Goal: Information Seeking & Learning: Learn about a topic

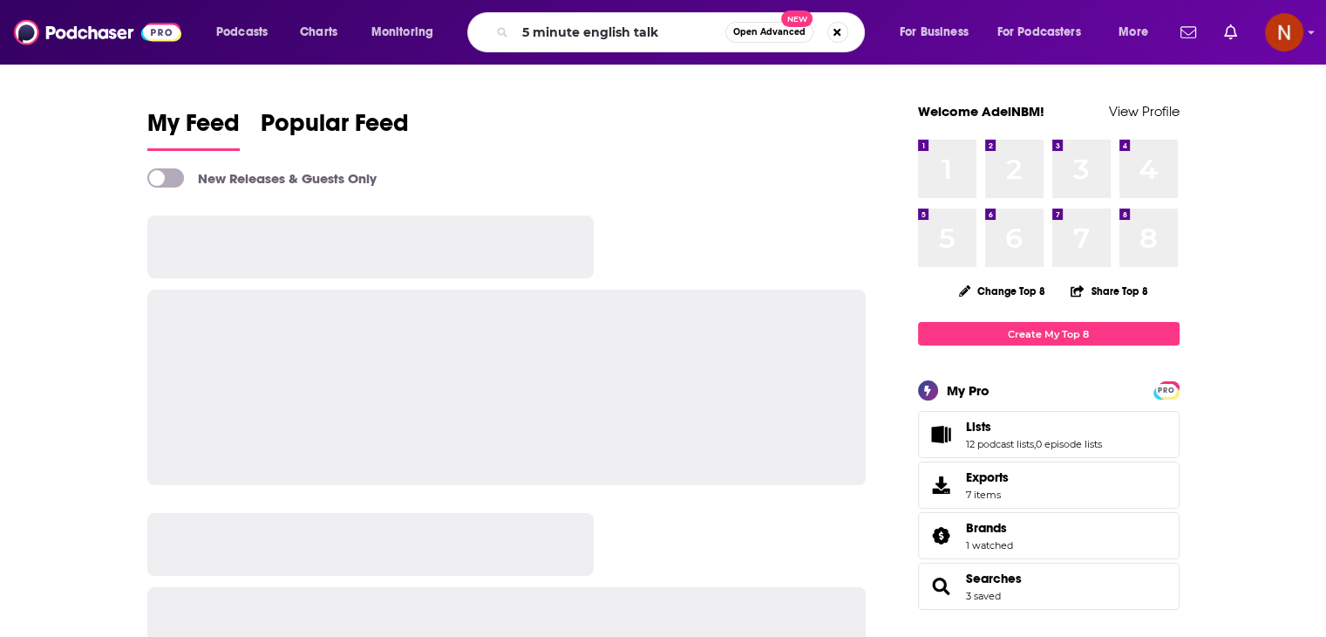
type input "5 minute english talk"
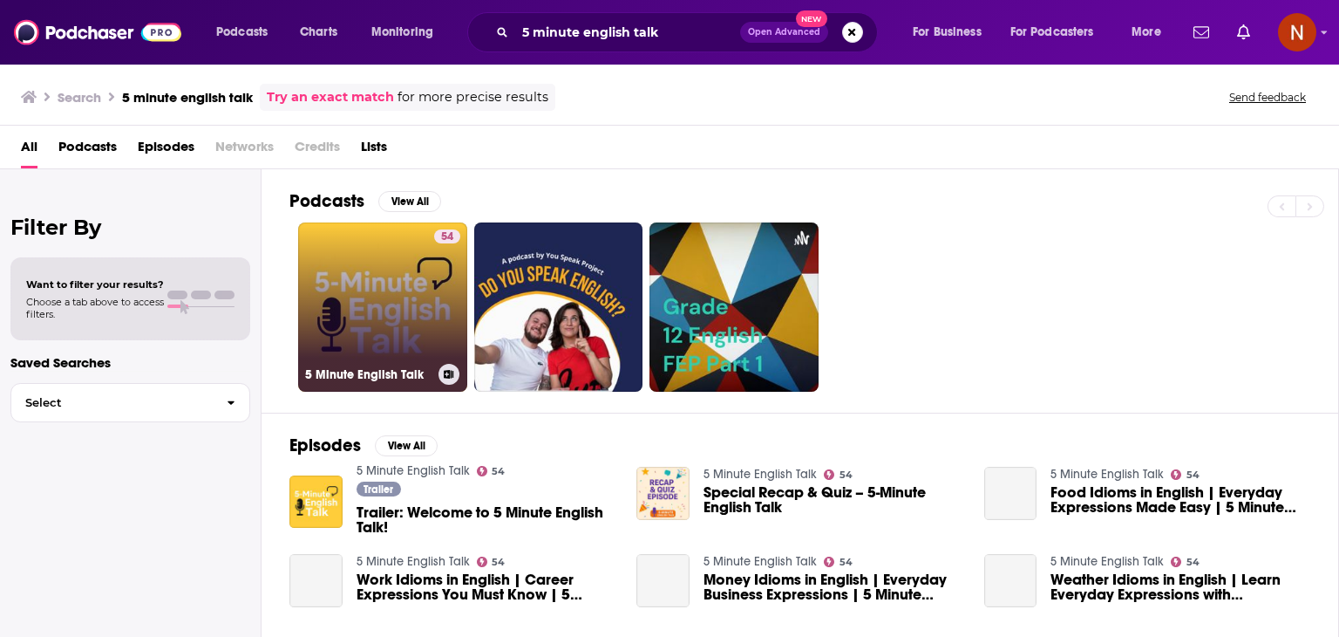
click at [365, 337] on link "54 5 Minute English Talk" at bounding box center [382, 306] width 169 height 169
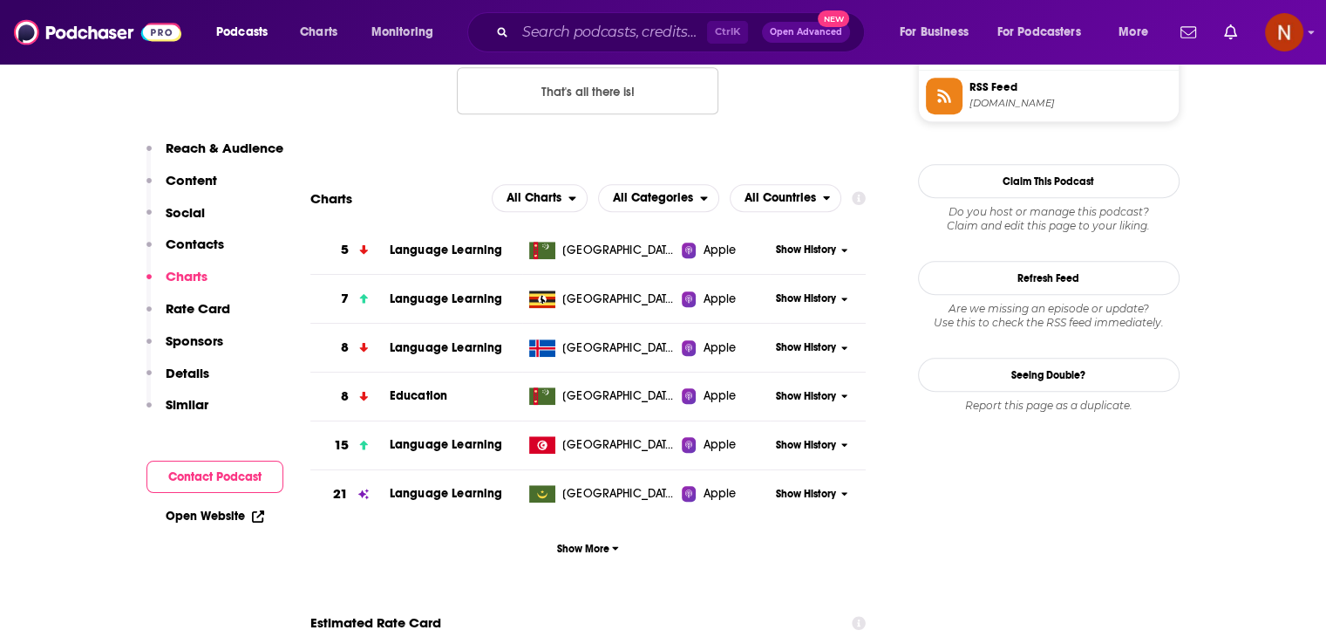
scroll to position [1493, 0]
click at [586, 549] on span "Show More" at bounding box center [588, 548] width 62 height 12
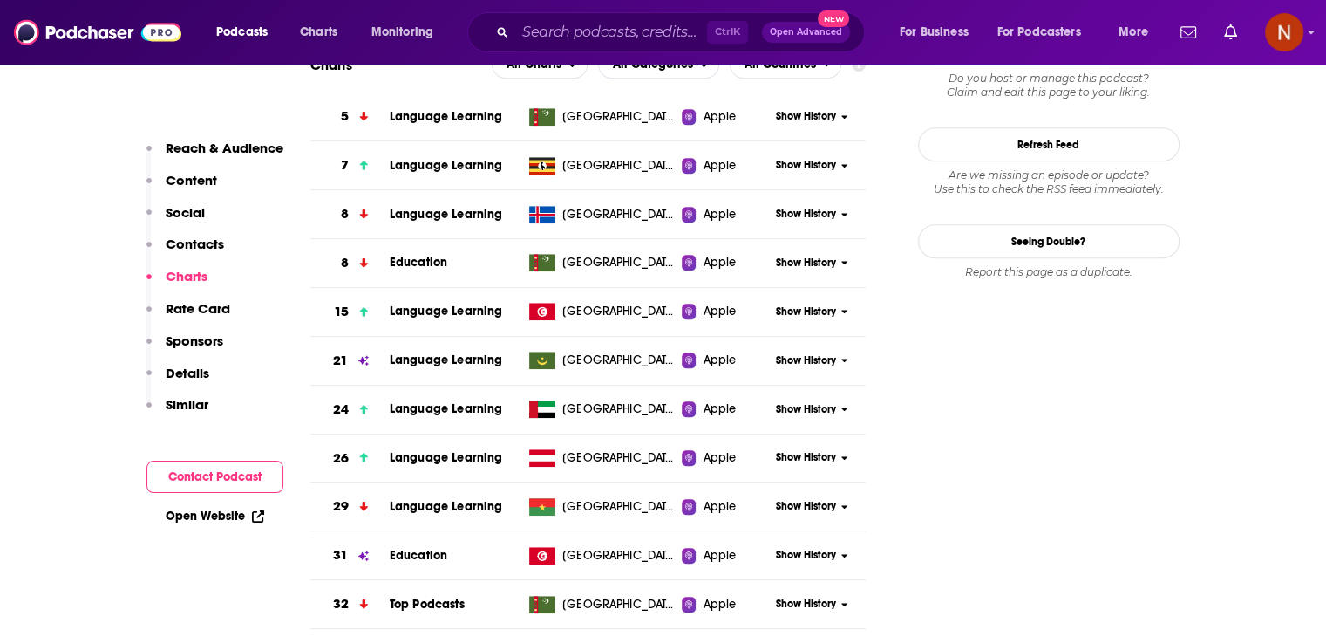
scroll to position [1639, 0]
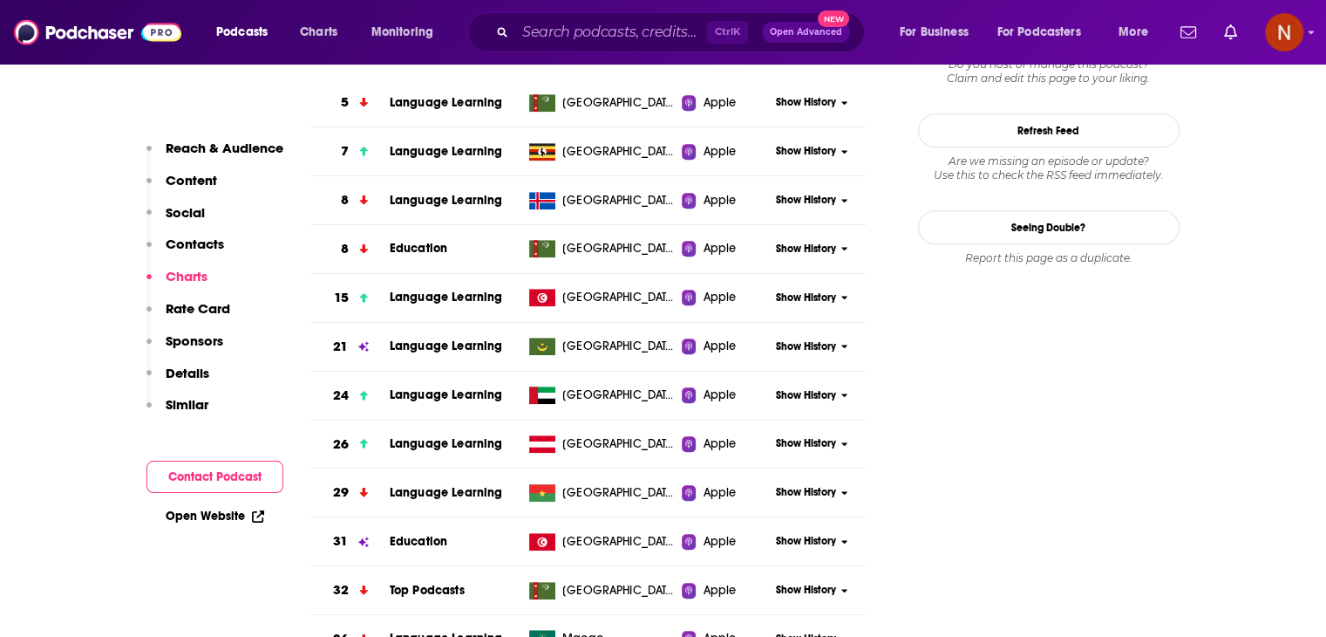
click at [809, 399] on span "Show History" at bounding box center [806, 395] width 60 height 15
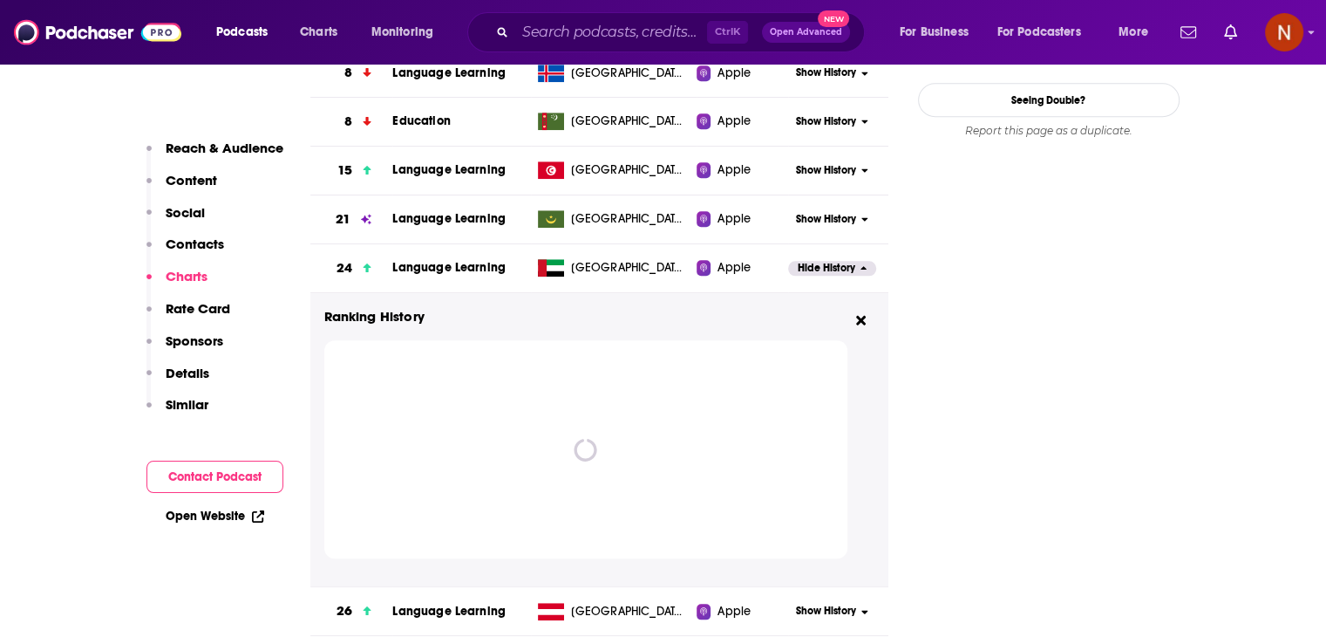
scroll to position [1782, 0]
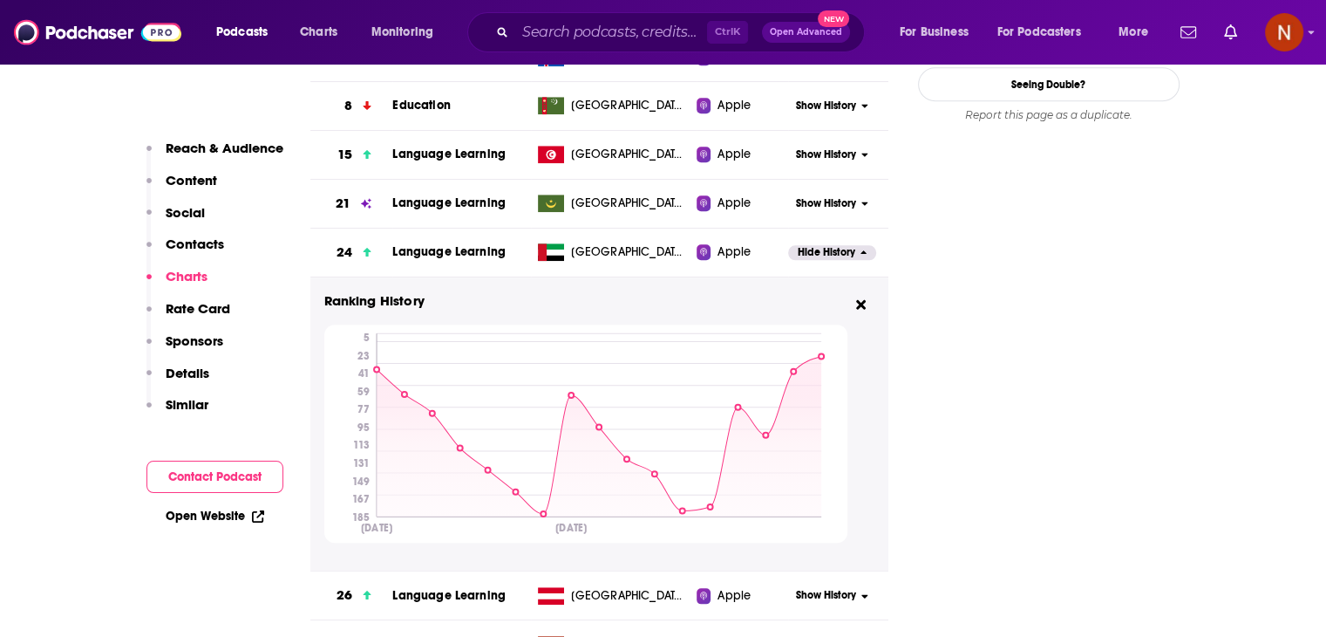
click at [817, 249] on span "Hide History" at bounding box center [827, 252] width 58 height 15
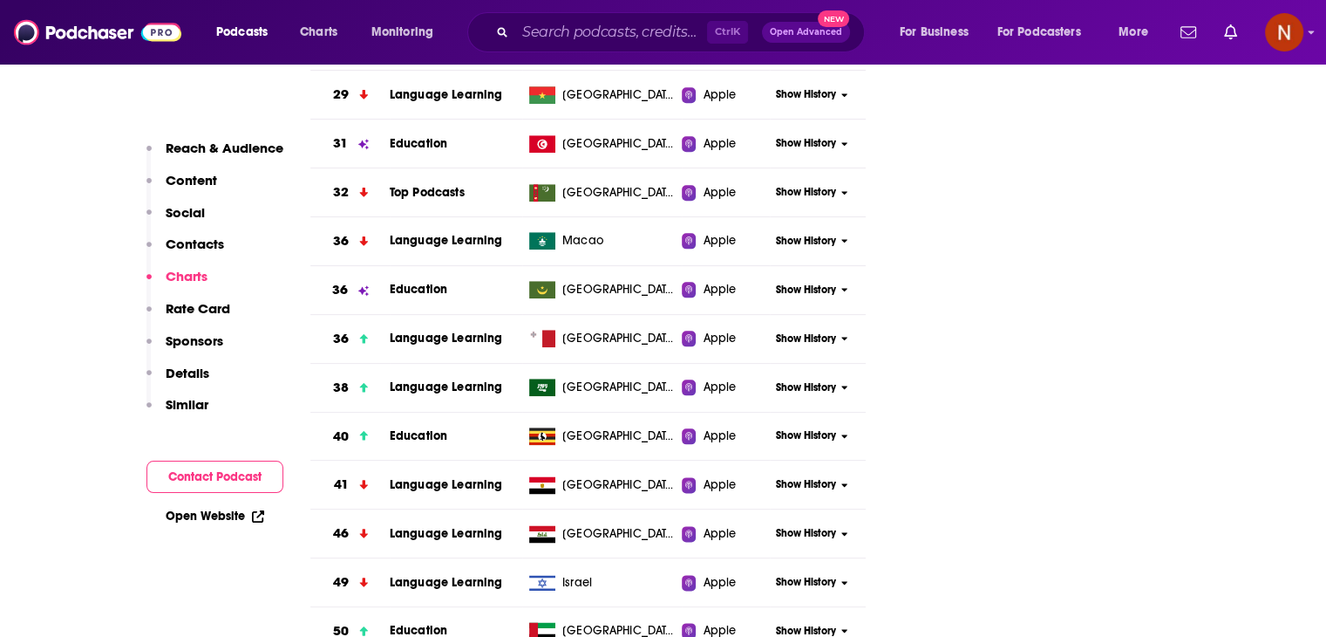
scroll to position [2039, 0]
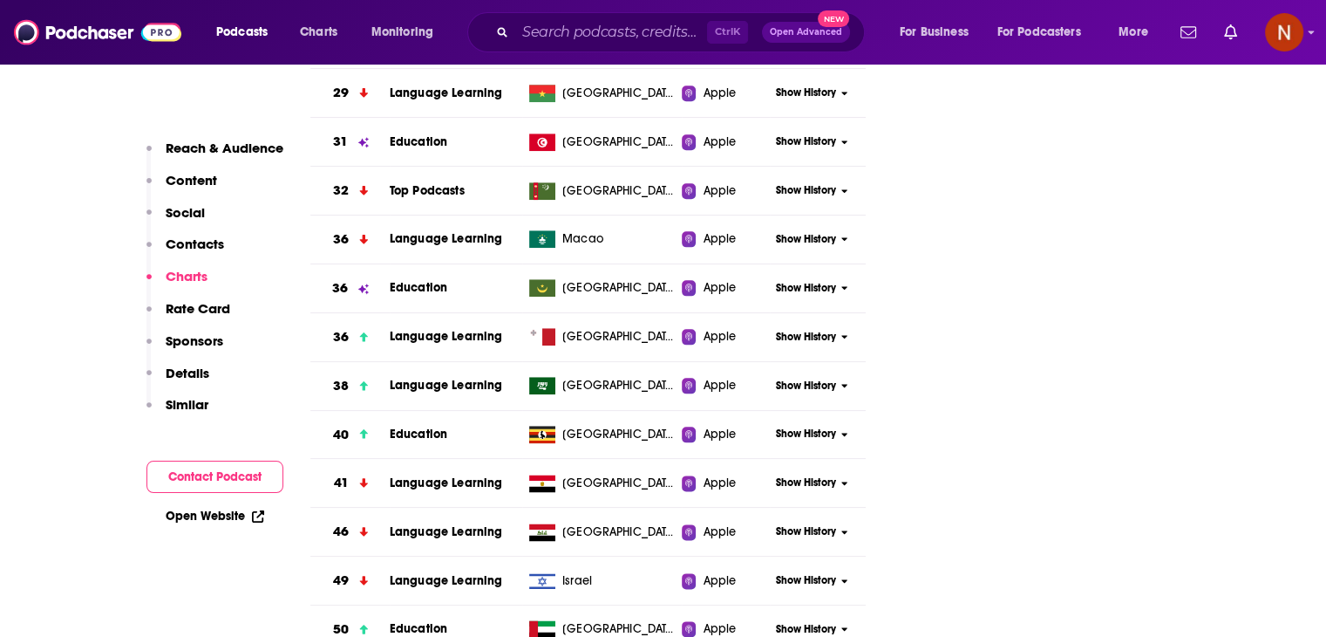
click at [805, 378] on span "Show History" at bounding box center [806, 385] width 60 height 15
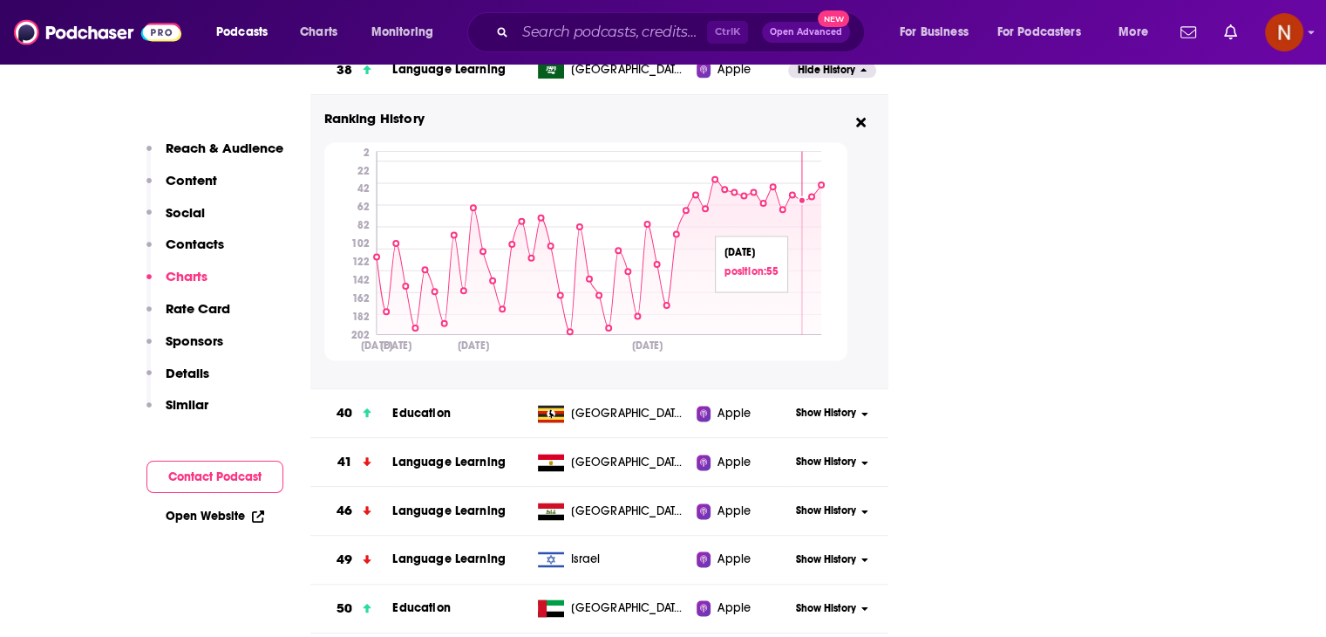
scroll to position [2276, 0]
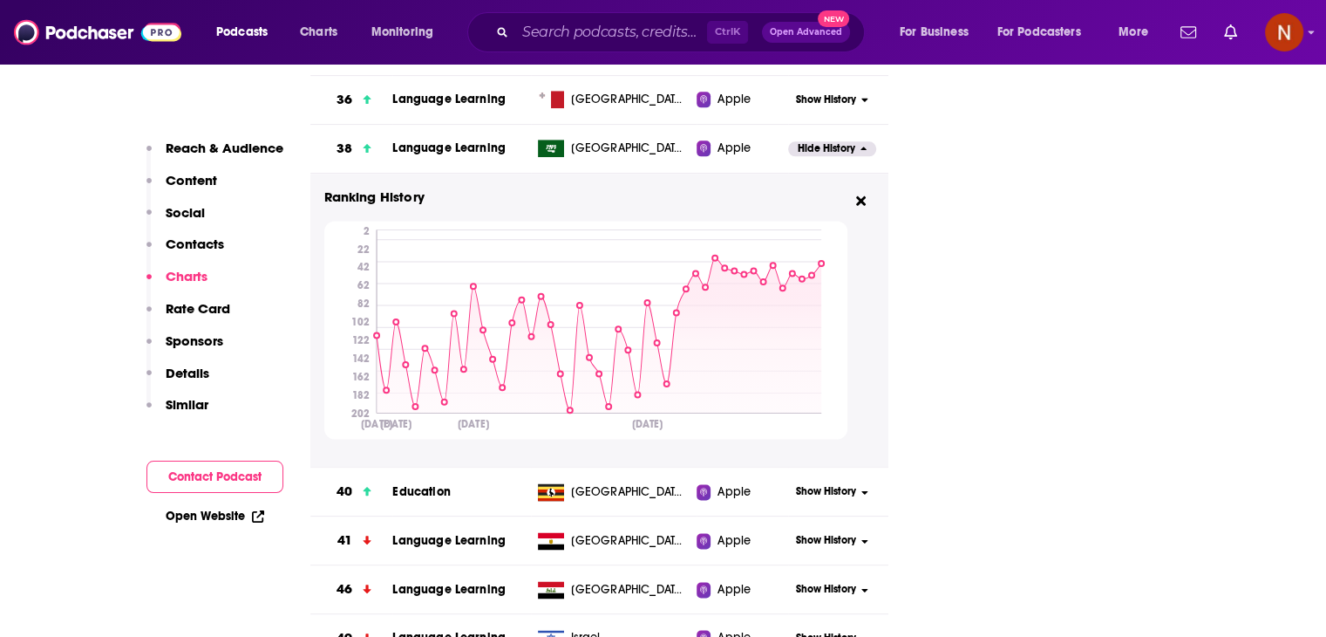
click at [828, 145] on span "Hide History" at bounding box center [827, 148] width 58 height 15
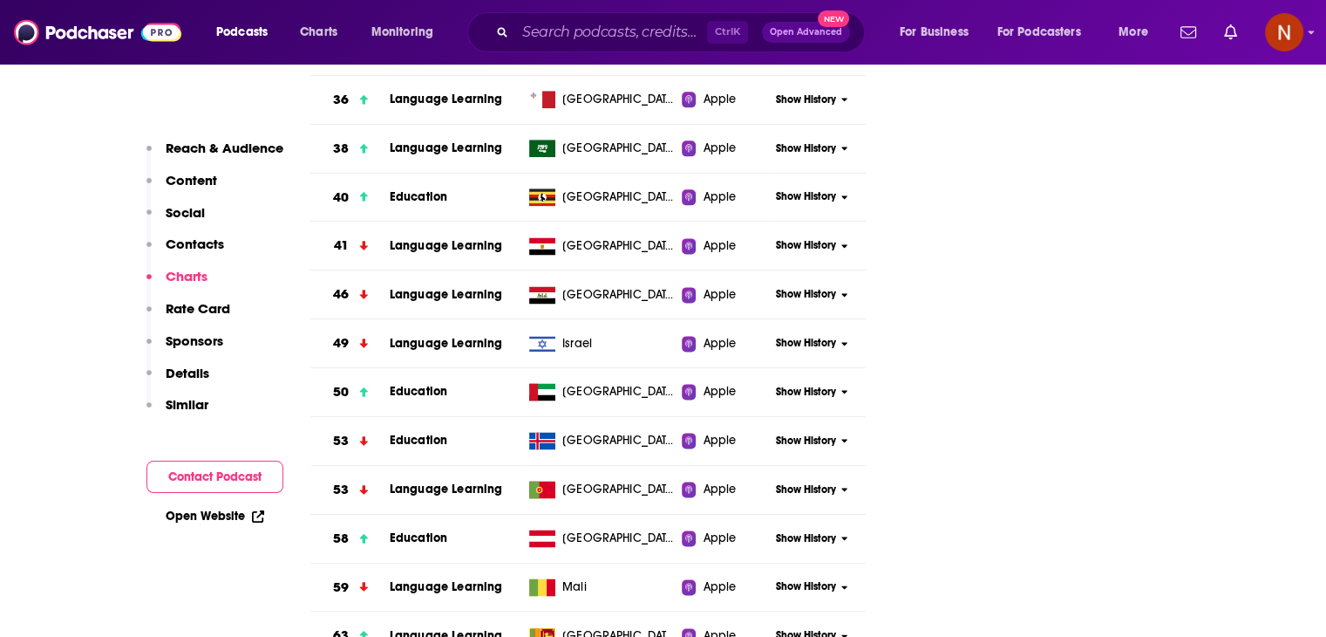
click at [796, 341] on span "Show History" at bounding box center [806, 343] width 60 height 15
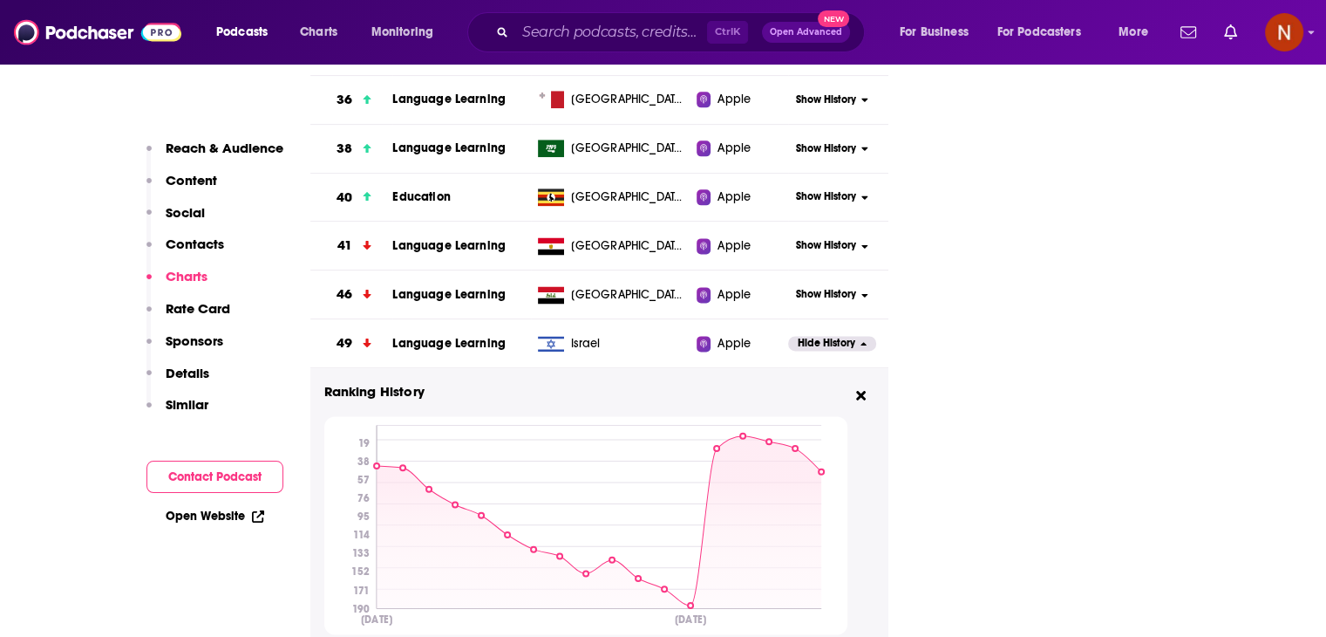
click at [823, 337] on span "Hide History" at bounding box center [827, 343] width 58 height 15
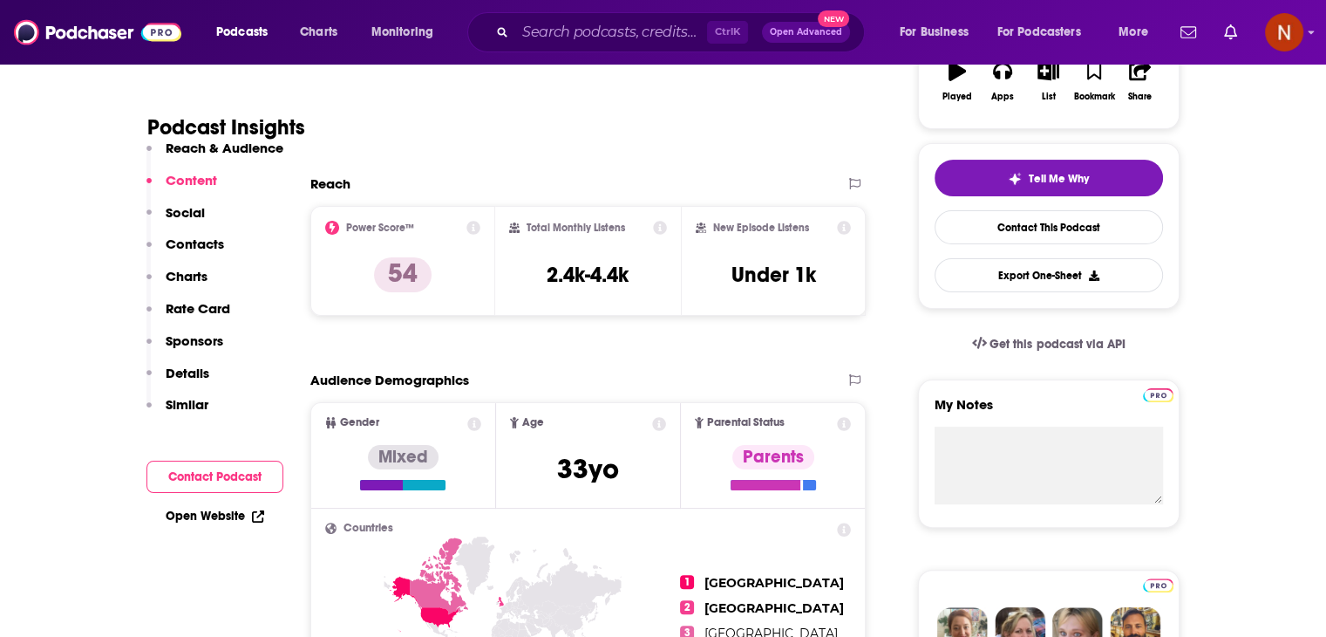
scroll to position [0, 0]
